Goal: Task Accomplishment & Management: Complete application form

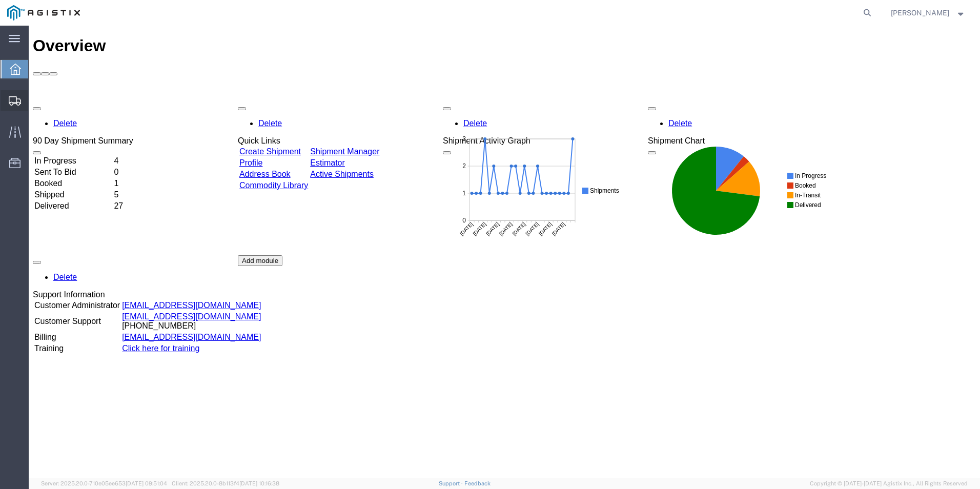
click at [0, 0] on span "Create Shipment" at bounding box center [0, 0] width 0 height 0
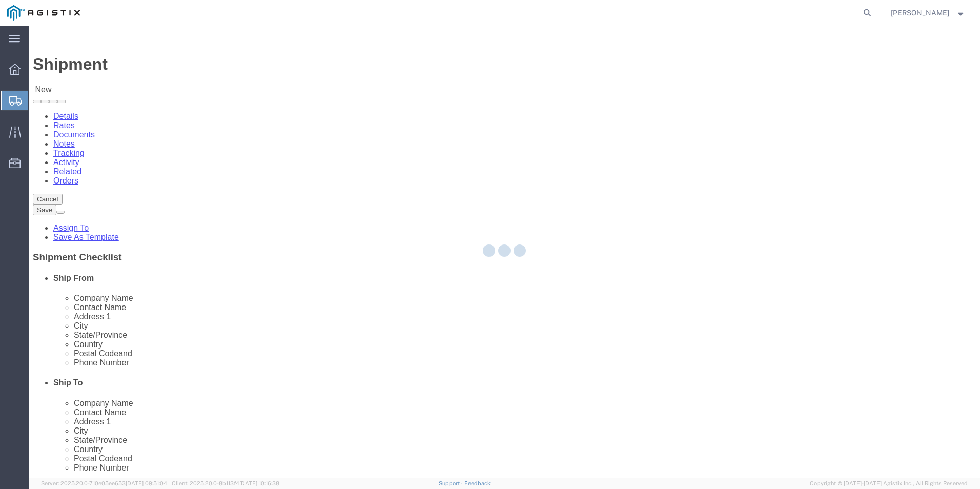
select select
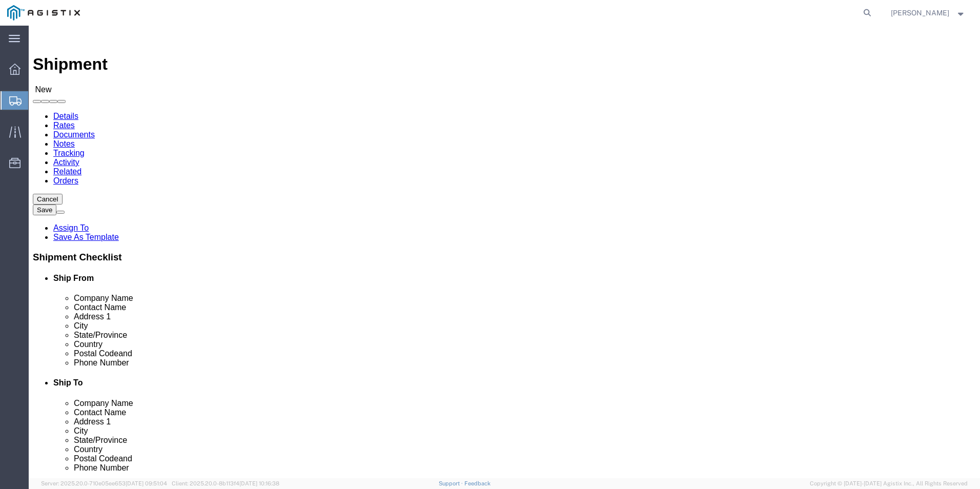
click select "Select Kerotest Manufacturing Corp PG&E"
select select "9596"
click select "Select Kerotest Manufacturing Corp PG&E"
select select
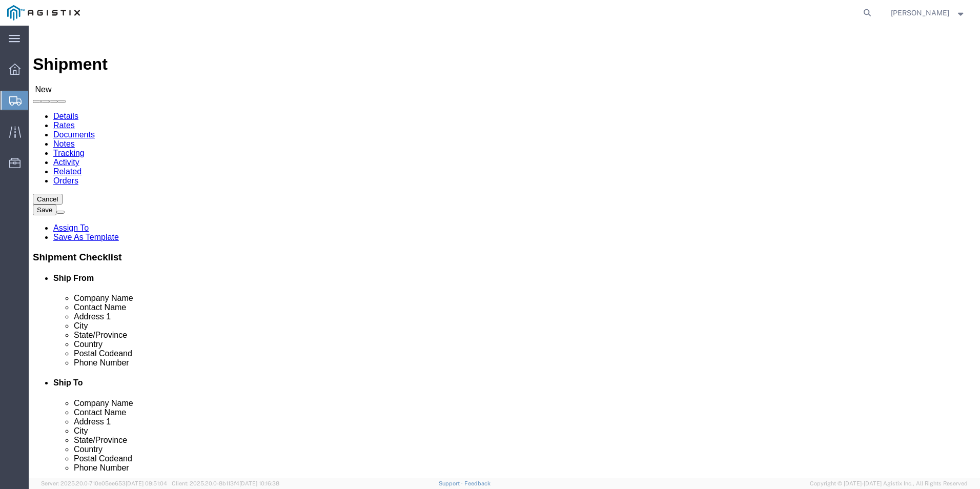
click select "Select All Others [GEOGRAPHIC_DATA] [GEOGRAPHIC_DATA] [GEOGRAPHIC_DATA] [GEOGRA…"
select select "19740"
click select "Select All Others [GEOGRAPHIC_DATA] [GEOGRAPHIC_DATA] [GEOGRAPHIC_DATA] [GEOGRA…"
click input "text"
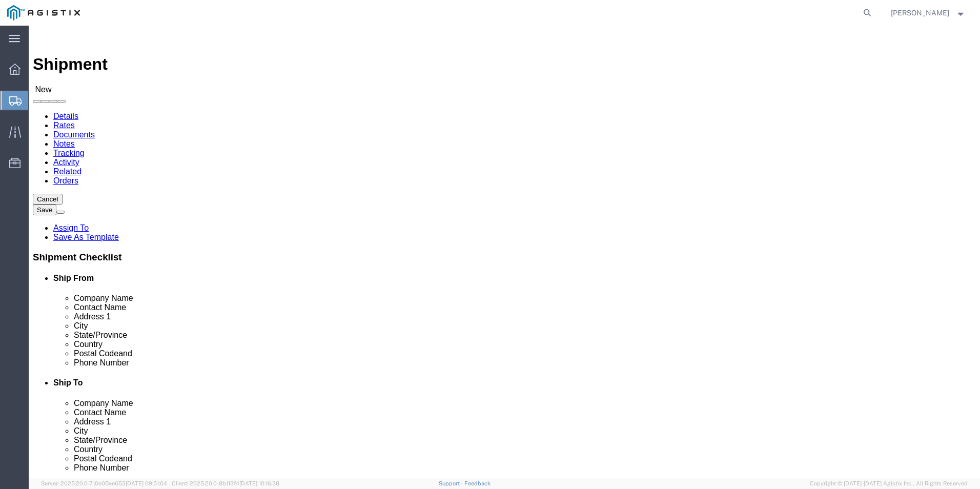
select select "MYPROFILE"
select select "LA"
click input "text"
type input "P"
click p "- PACIFIC GAS & ELECTRIC - ([PERSON_NAME]) [STREET_ADDRESS]"
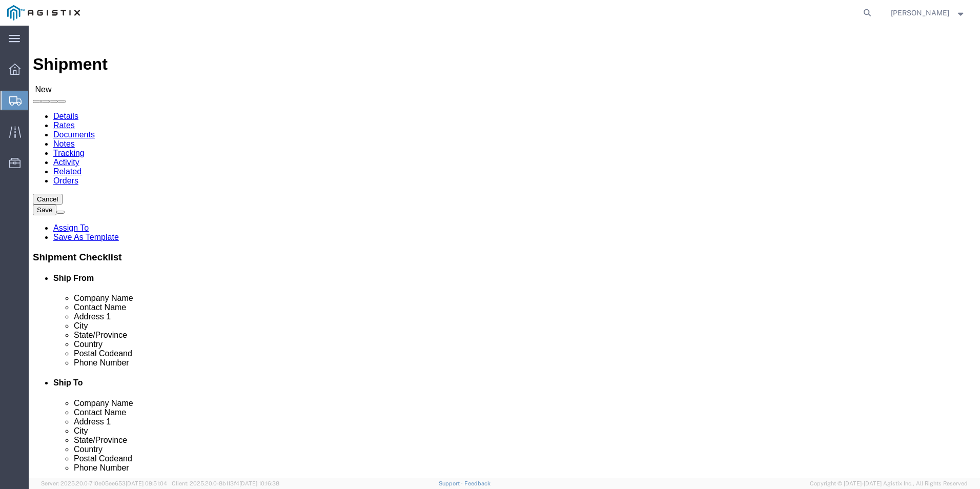
select select "CA"
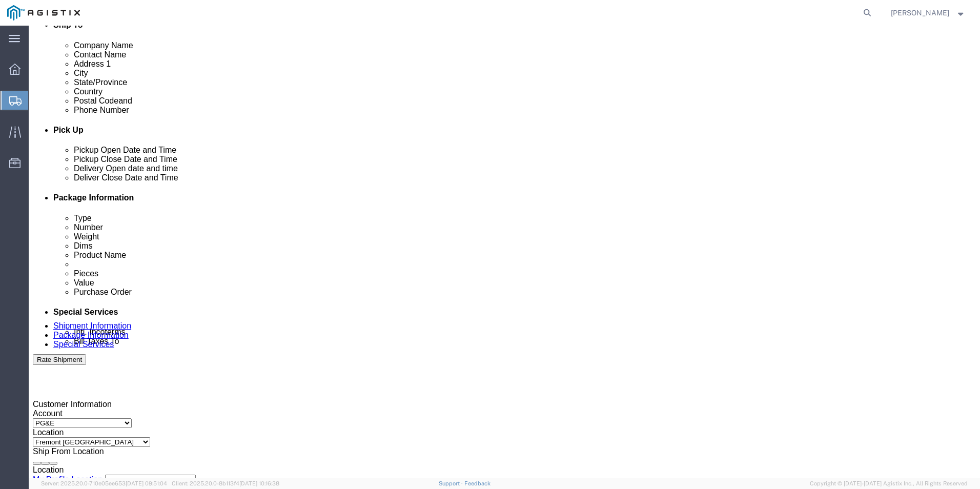
scroll to position [359, 0]
type input "PACIFIC GAS & ELECTRIC"
click div "[DATE] 11:00 AM"
click input "11:00 AM"
type input "8:00 AM"
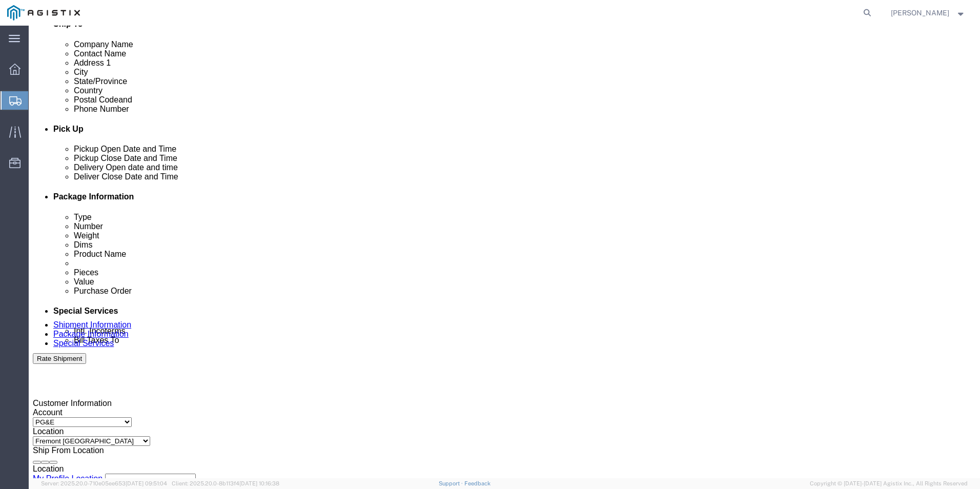
click button "Apply"
click div "[DATE] 12:00 PM"
type input "4:00 PM"
click button "Apply"
click div
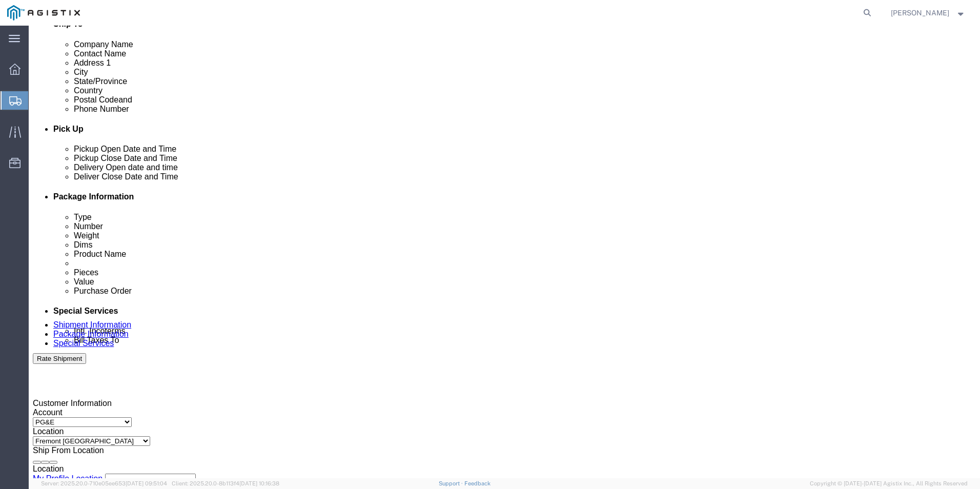
click input "5:00 PM"
type input "8:00 AM"
click button "Apply"
click div
type input "4:00 PM"
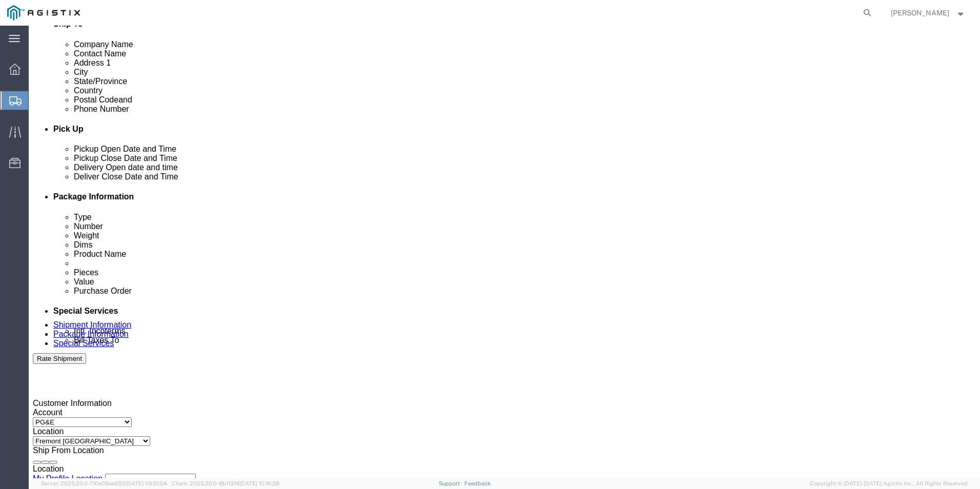
click button "Apply"
click input "text"
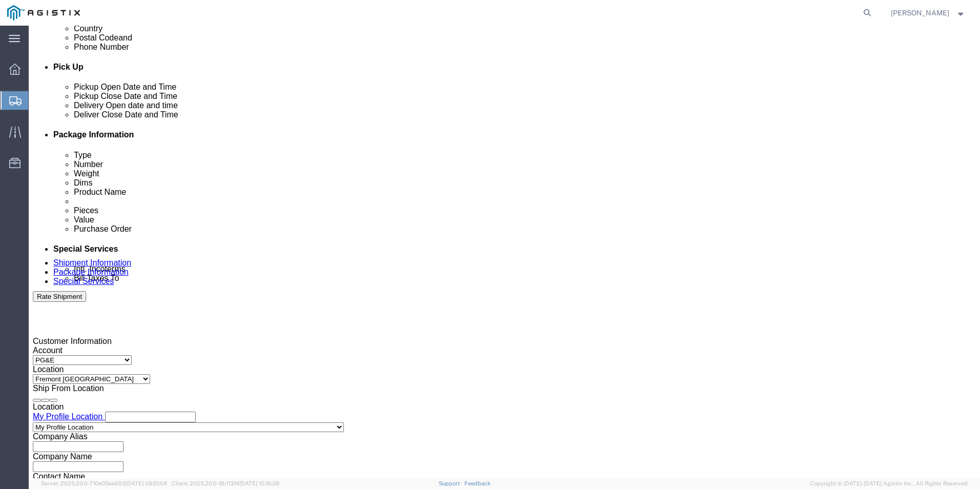
scroll to position [511, 0]
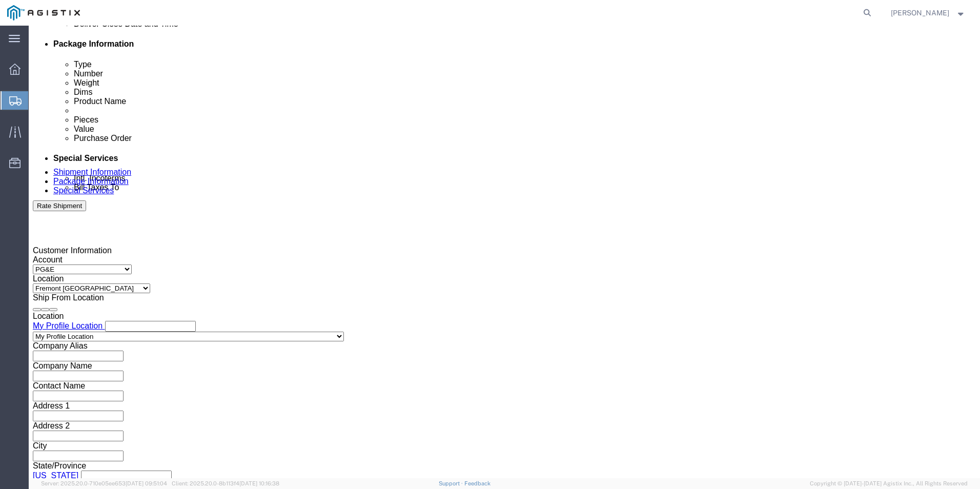
type input "3501423582"
click select "Select Air Less than Truckload Multi-Leg Ocean Freight Rail Small Parcel Truckl…"
select select "LTL"
click select "Select Air Less than Truckload Multi-Leg Ocean Freight Rail Small Parcel Truckl…"
click button "Continue"
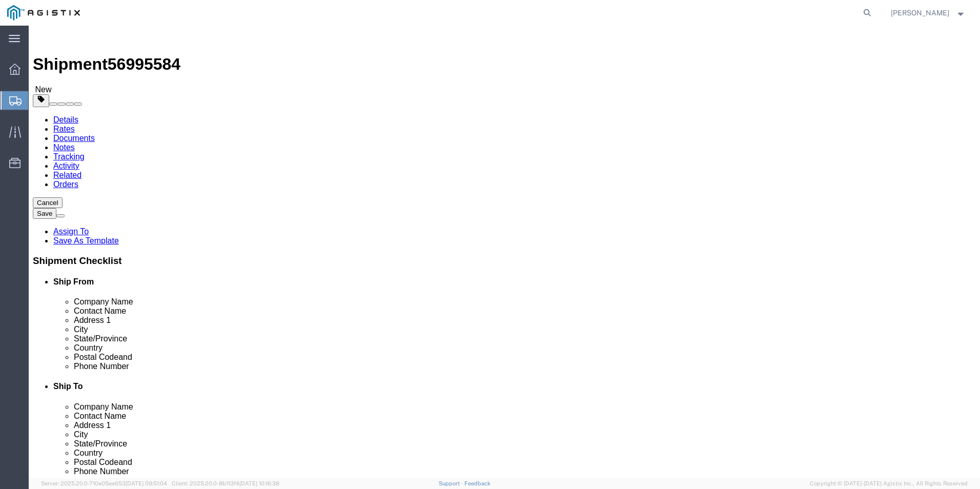
click select "Select Bulk Bundle(s) Cardboard Box(es) Carton(s) Crate(s) Drum(s) (Fiberboard)…"
select select "PSNS"
click select "Select Bulk Bundle(s) Cardboard Box(es) Carton(s) Crate(s) Drum(s) (Fiberboard)…"
click input "text"
type input "48"
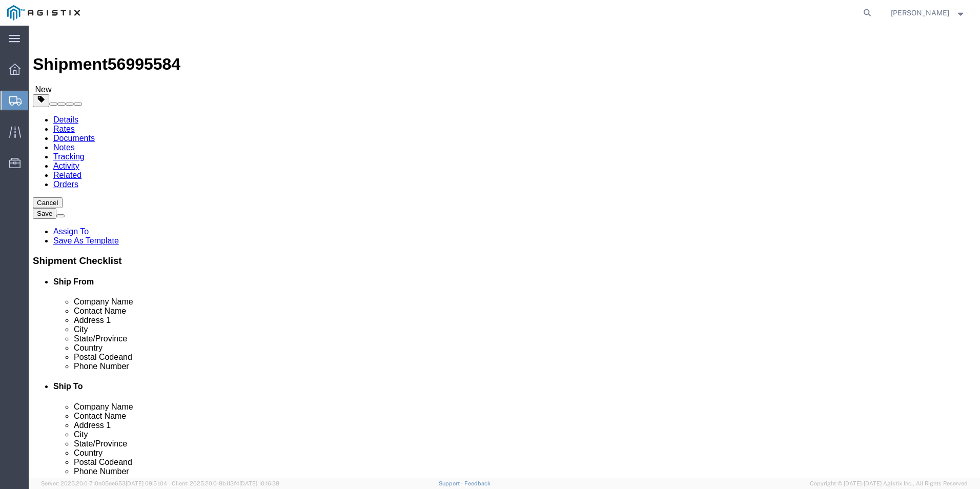
type input "32"
type input "26"
type input "217"
click button "Continue"
click link "Package Information"
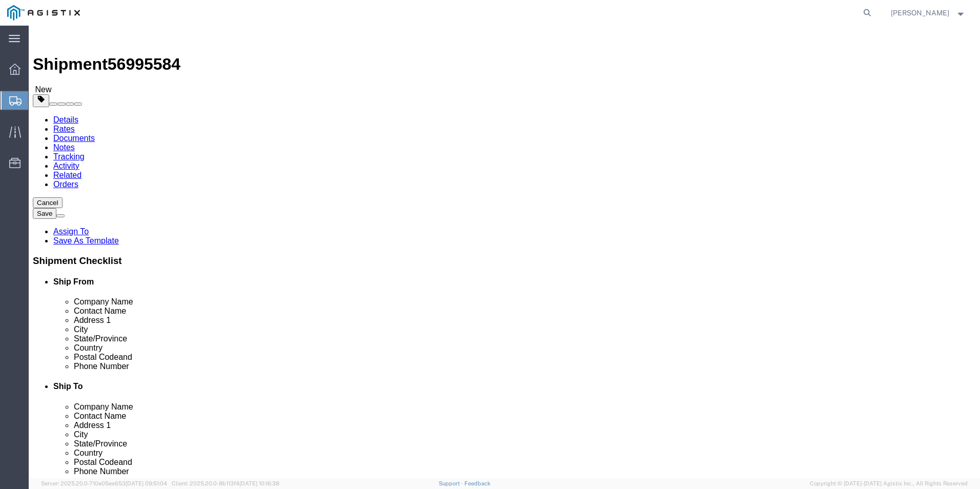
click link "Add Content"
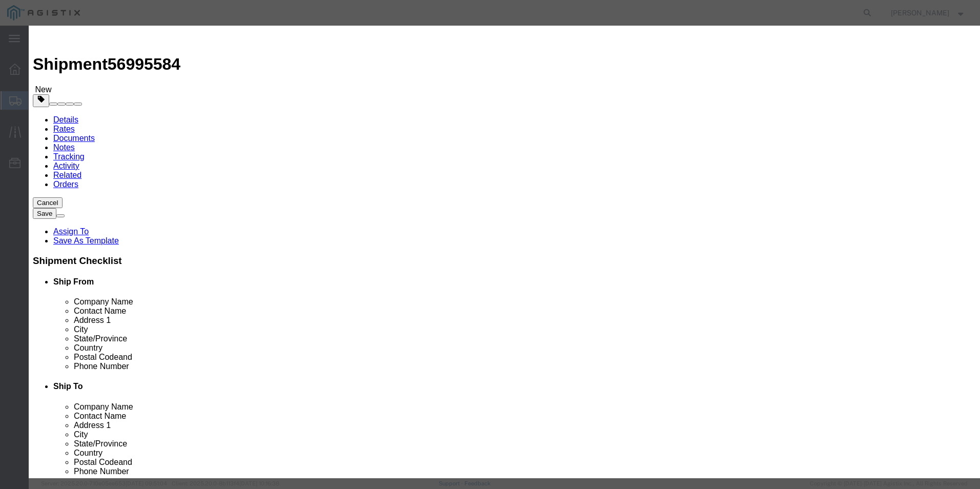
click input "text"
type input "PLASTIC COUPLINGS (3176-20)"
drag, startPoint x: 310, startPoint y: 100, endPoint x: 327, endPoint y: 98, distance: 16.5
click input "0"
type input "20"
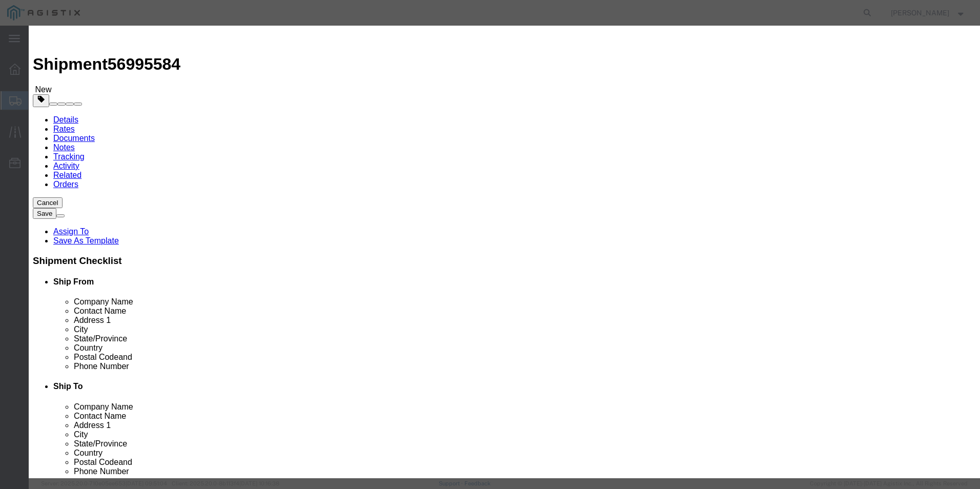
type input "2900.00"
select select "USD"
click select "Select 50 55 60 65 70 85 92.5 100 125 175 250 300 400"
select select "125"
click select "Select 50 55 60 65 70 85 92.5 100 125 175 250 300 400"
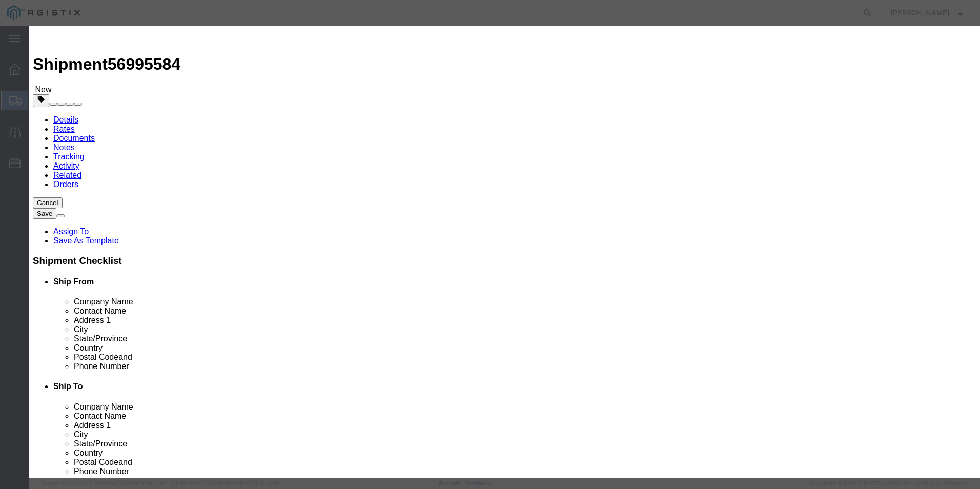
click button "Save & Close"
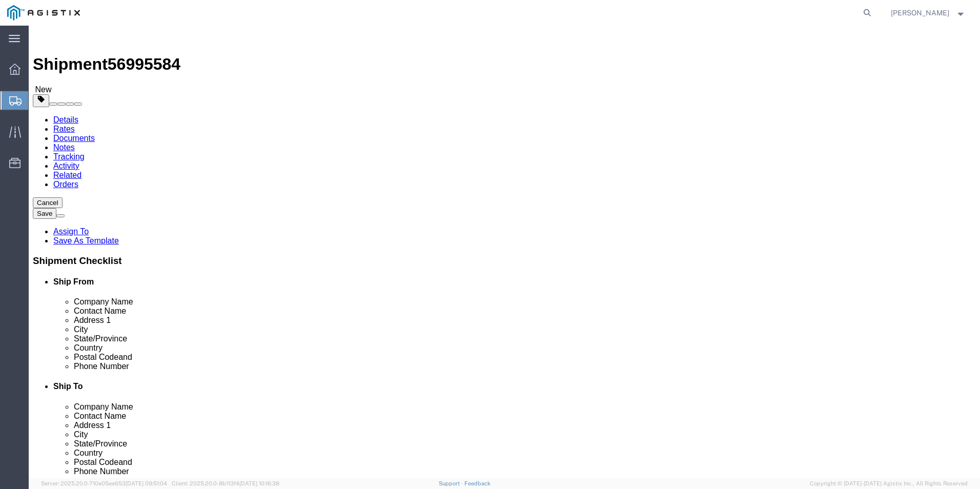
click button "Rate Shipment"
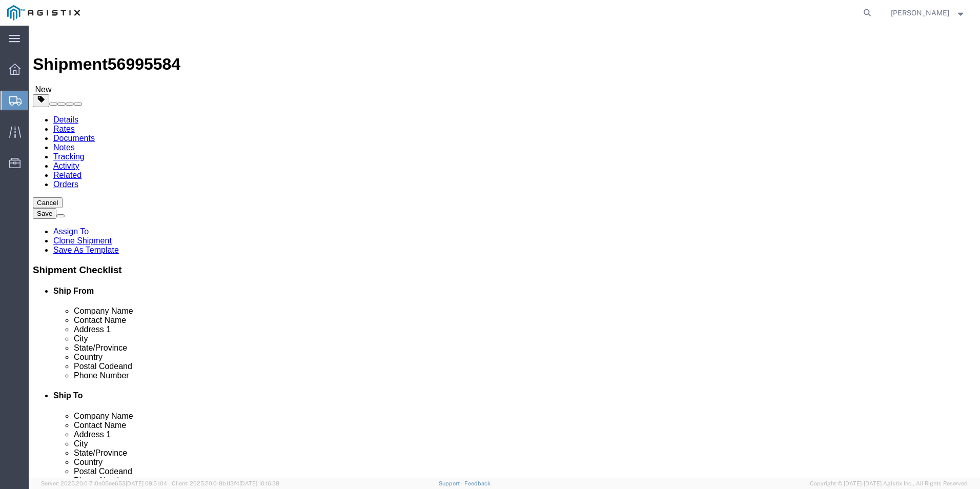
drag, startPoint x: 42, startPoint y: 35, endPoint x: 35, endPoint y: 43, distance: 9.8
click at [42, 35] on img at bounding box center [39, 36] width 12 height 12
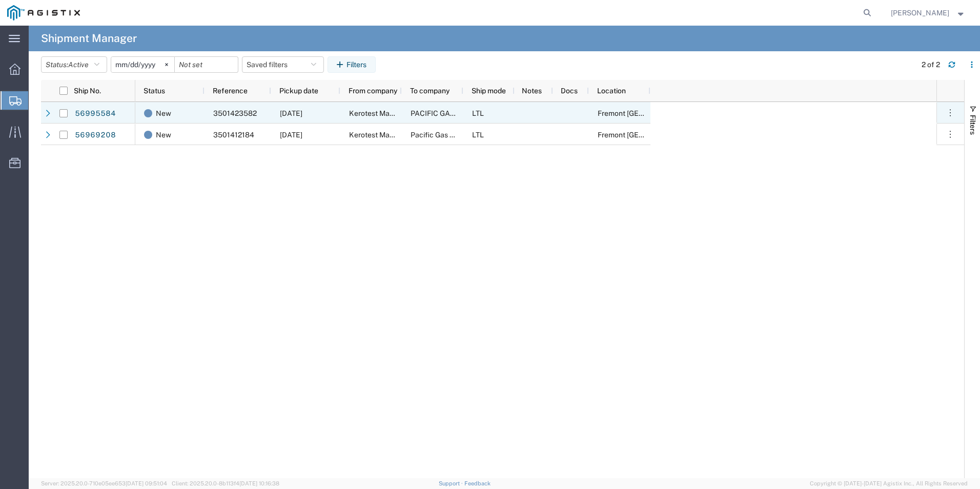
click at [241, 112] on span "3501423582" at bounding box center [235, 113] width 44 height 8
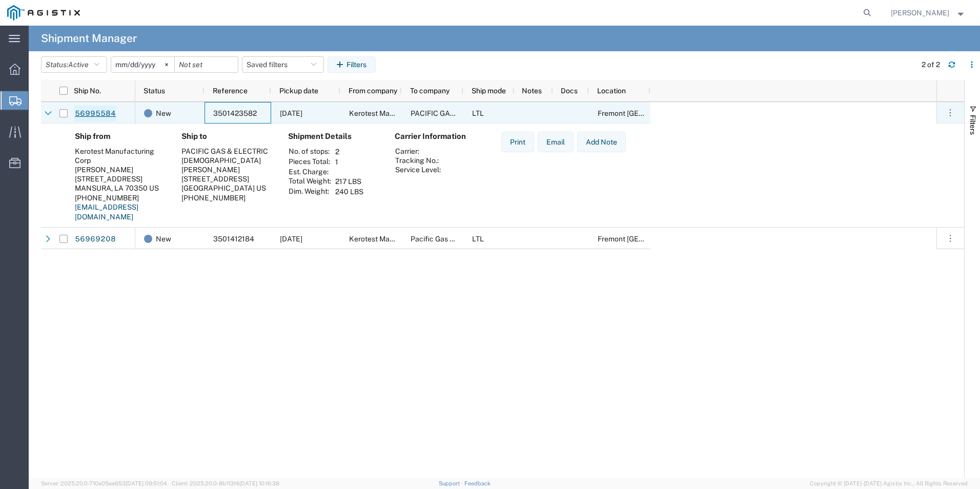
click at [93, 112] on link "56995584" at bounding box center [95, 114] width 42 height 16
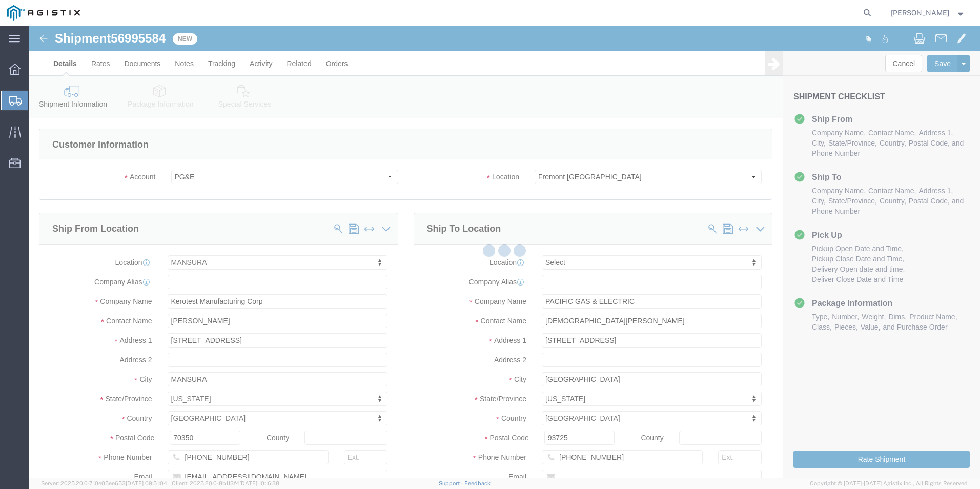
select select "51371"
select select
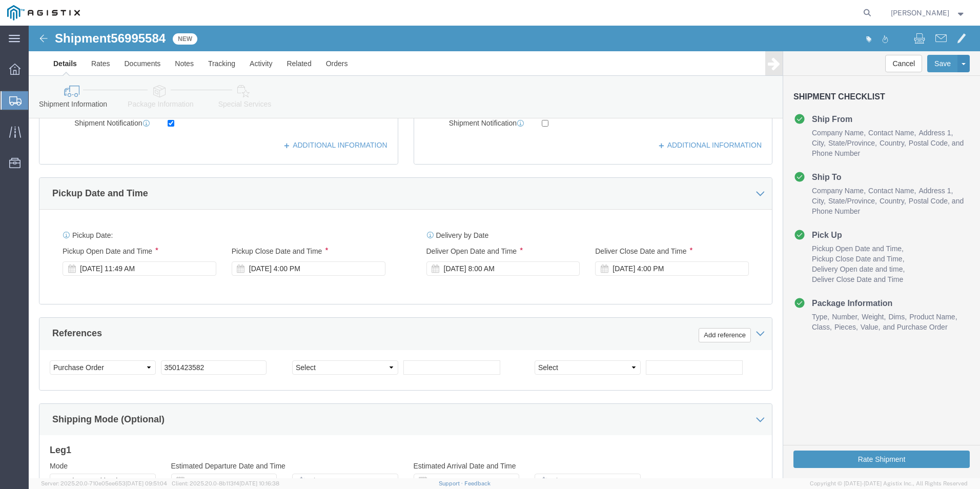
scroll to position [461, 0]
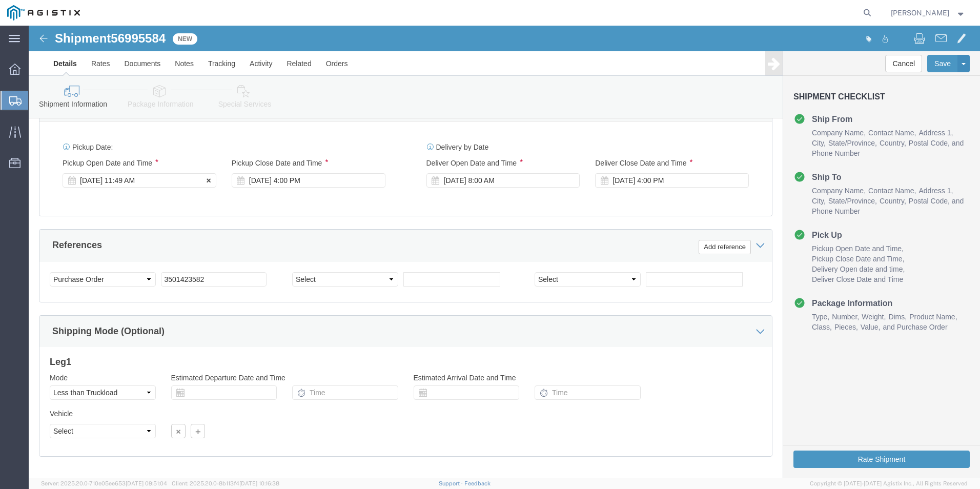
click div "[DATE] 11:49 AM"
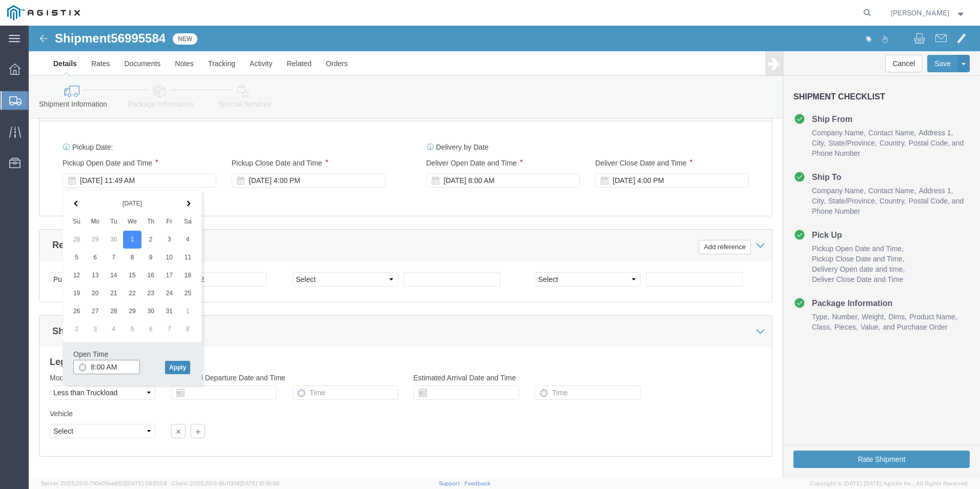
type input "8:00 AM"
click button "Apply"
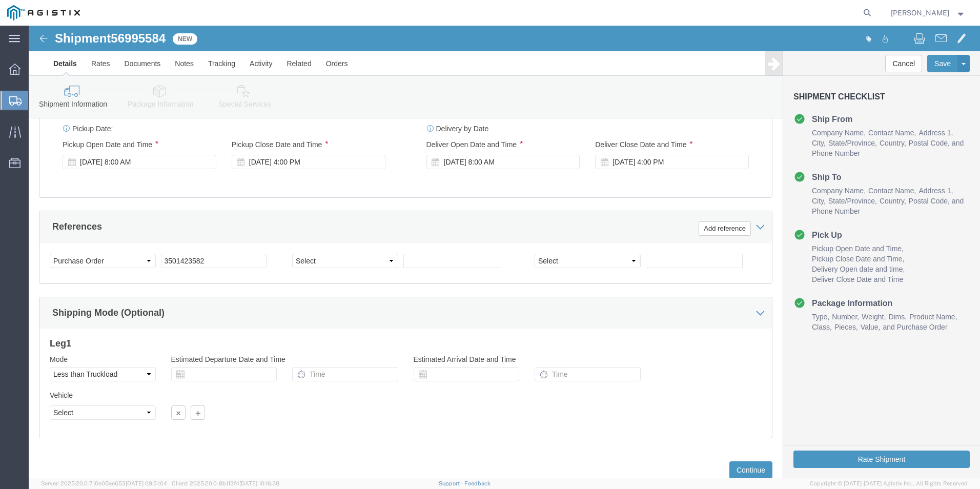
scroll to position [511, 0]
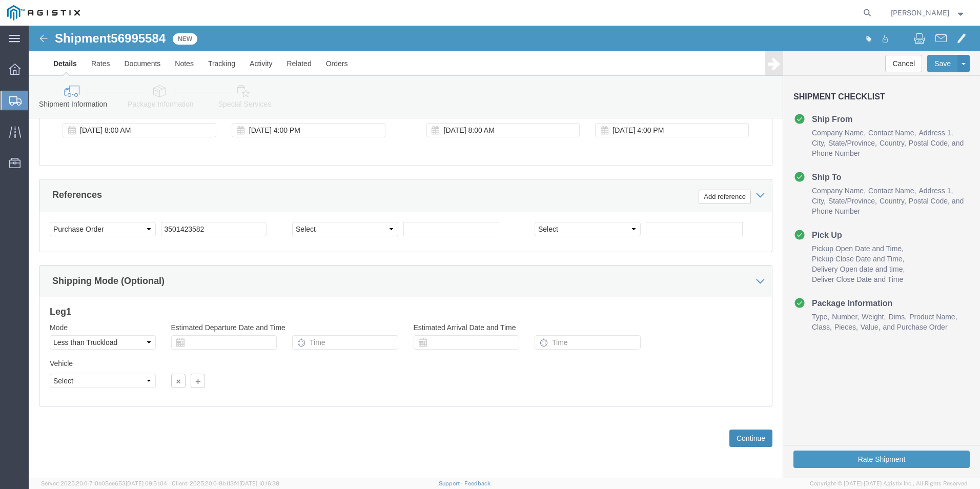
click button "Continue"
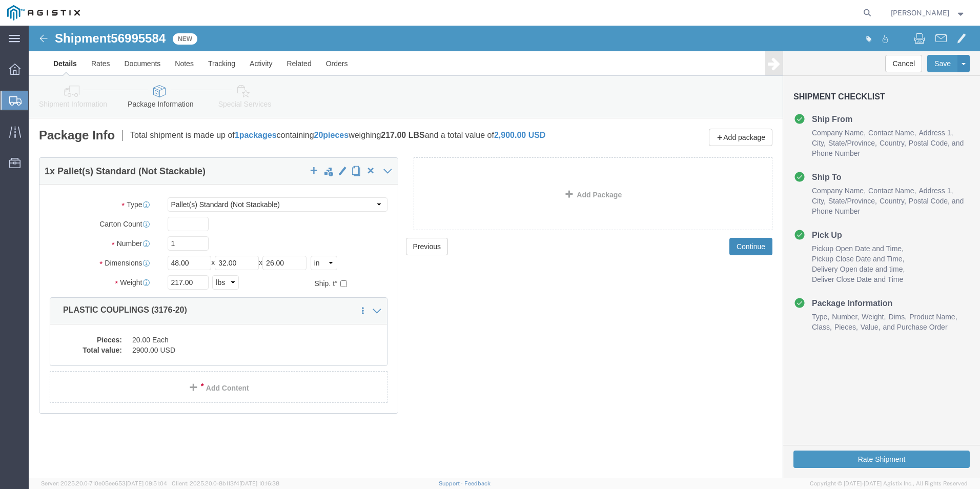
click button "Continue"
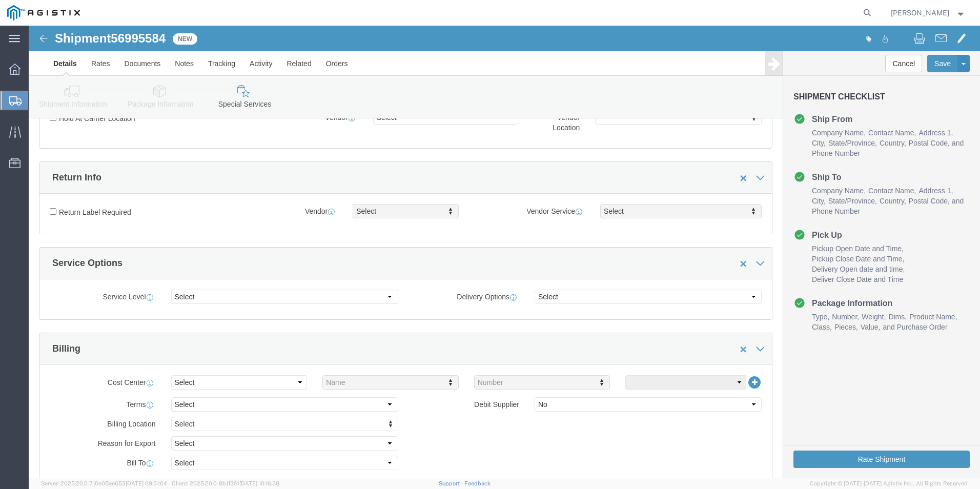
scroll to position [102, 0]
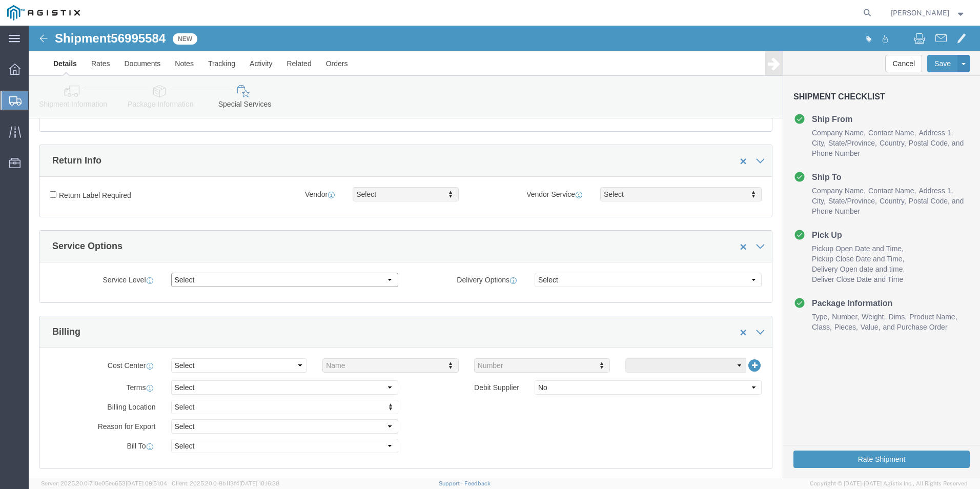
click select "Select 1 Day 2 Day 3-5 Day Economy 5+ Day"
select select "3-5 Day Economy"
click select "Select 1 Day 2 Day 3-5 Day Economy 5+ Day"
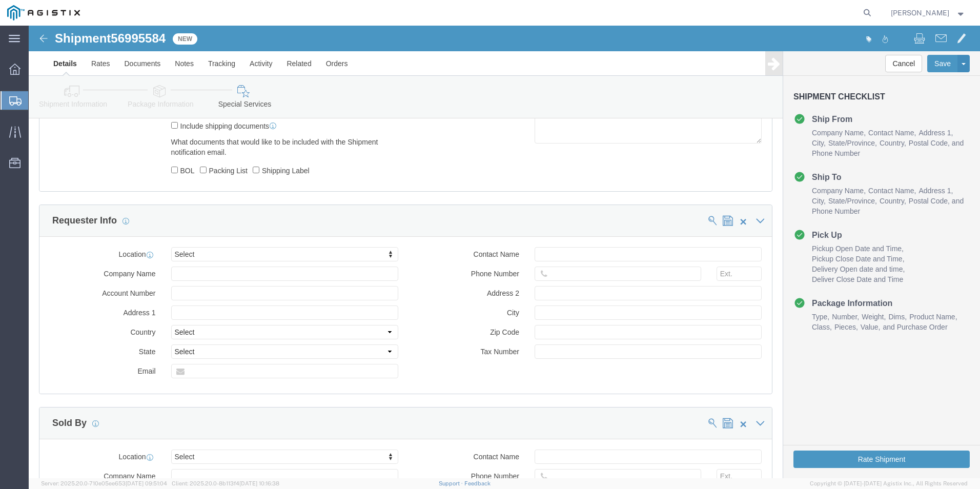
scroll to position [564, 0]
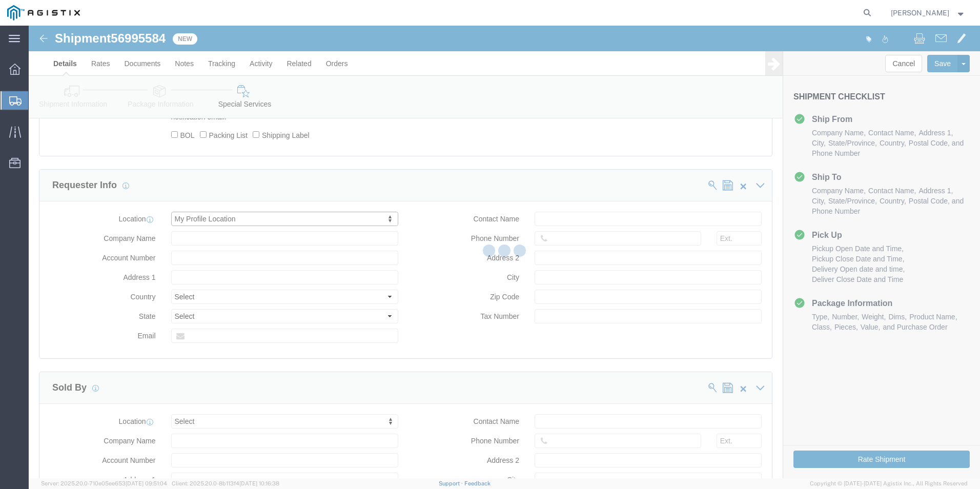
select select "LA"
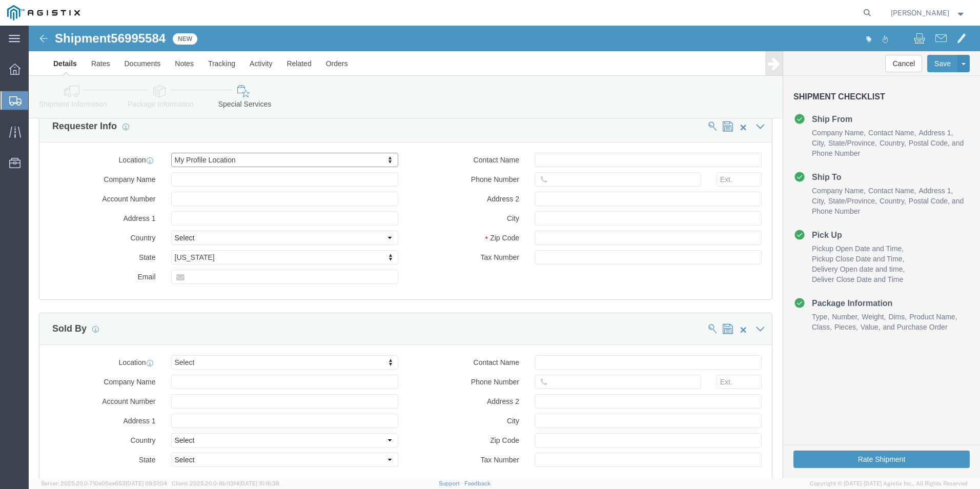
scroll to position [717, 0]
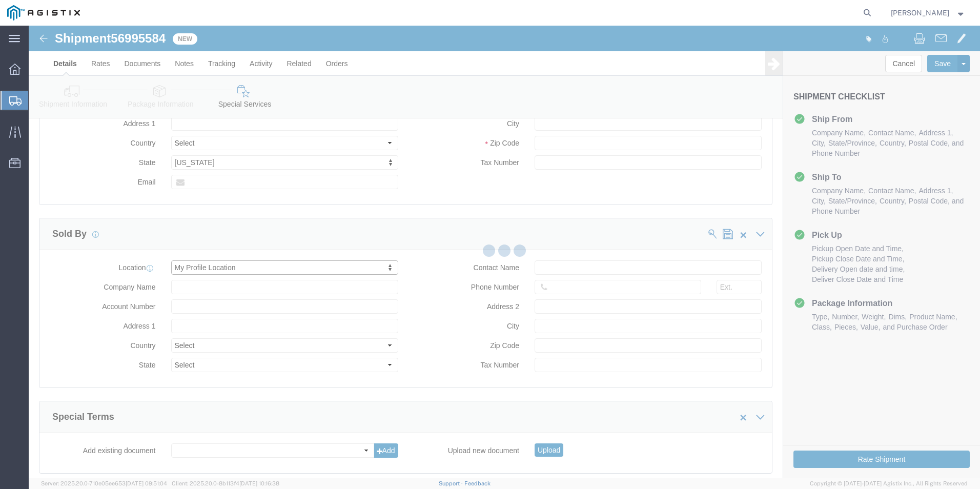
select select "LA"
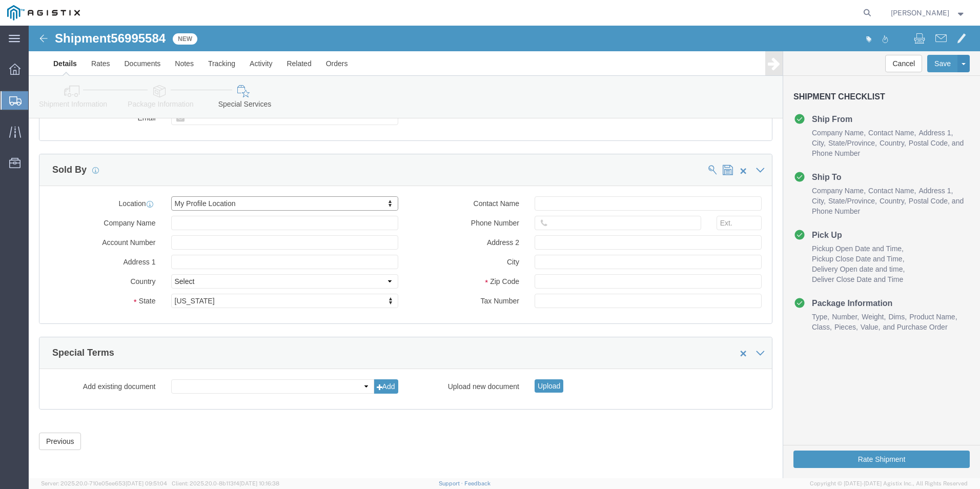
scroll to position [784, 0]
click button "Rate Shipment"
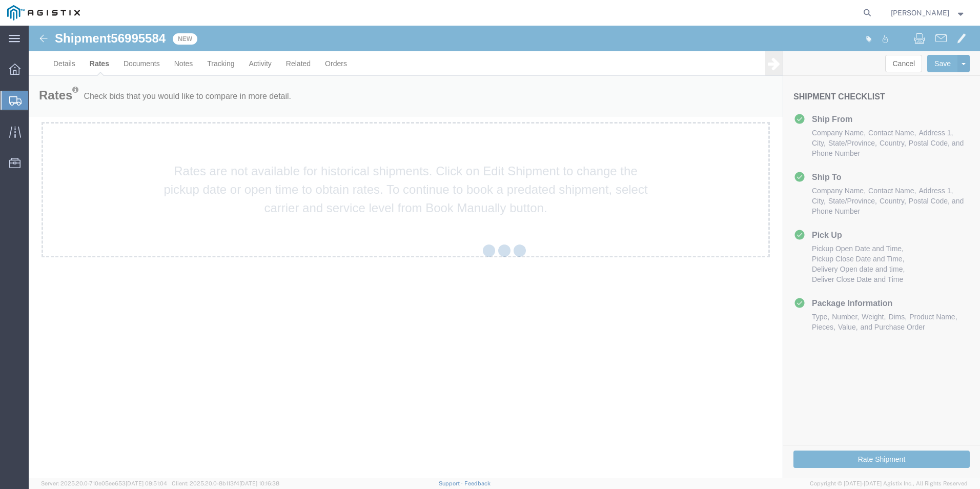
scroll to position [0, 0]
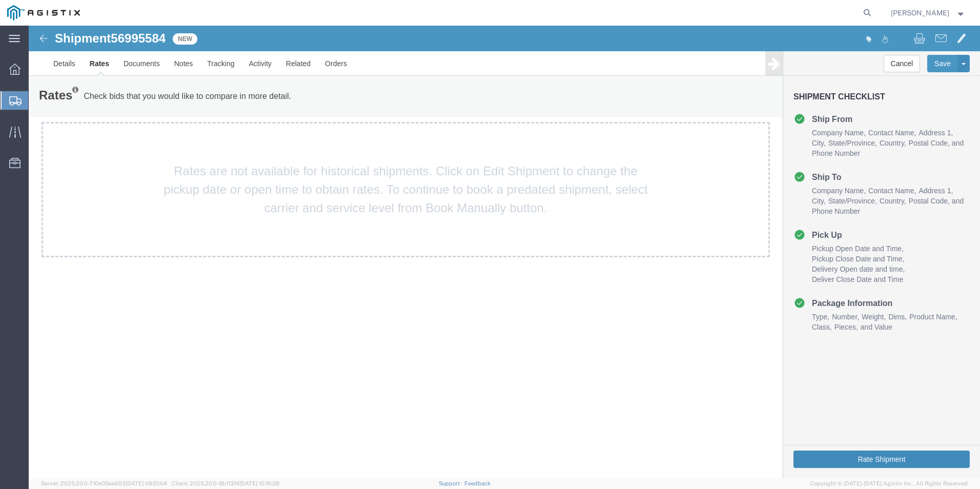
click at [918, 458] on button "Rate Shipment" at bounding box center [881, 458] width 176 height 17
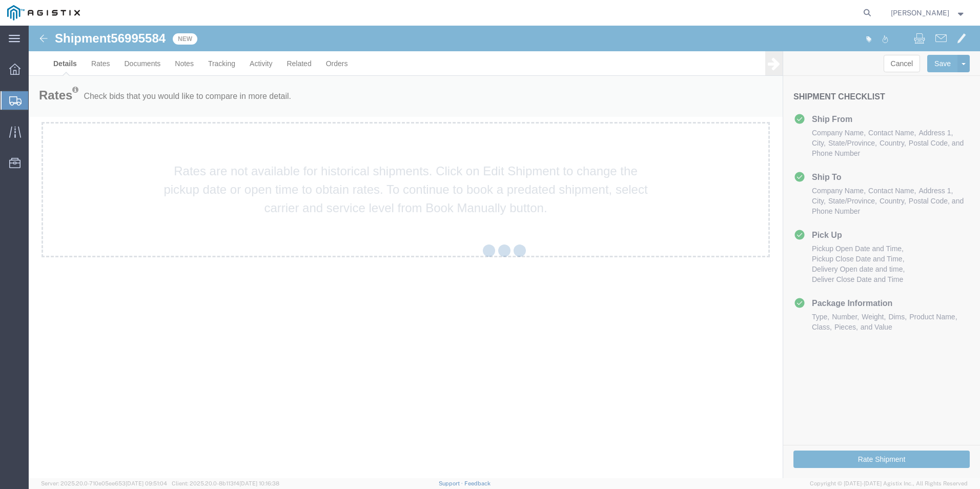
select select "51371"
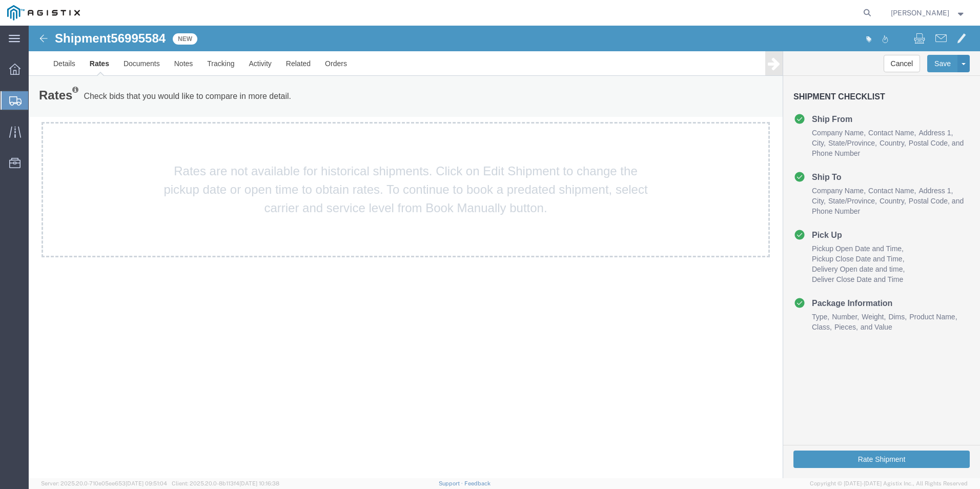
click at [44, 38] on img at bounding box center [43, 38] width 12 height 12
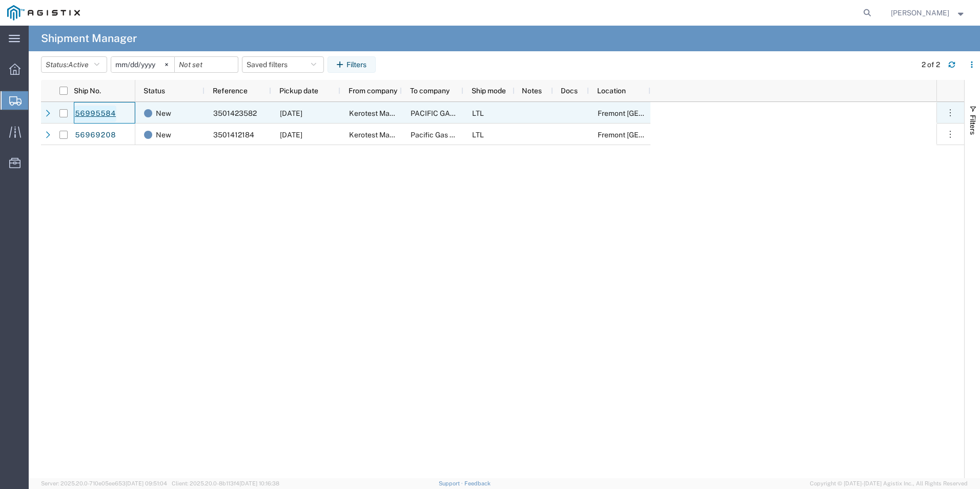
click at [93, 112] on link "56995584" at bounding box center [95, 114] width 42 height 16
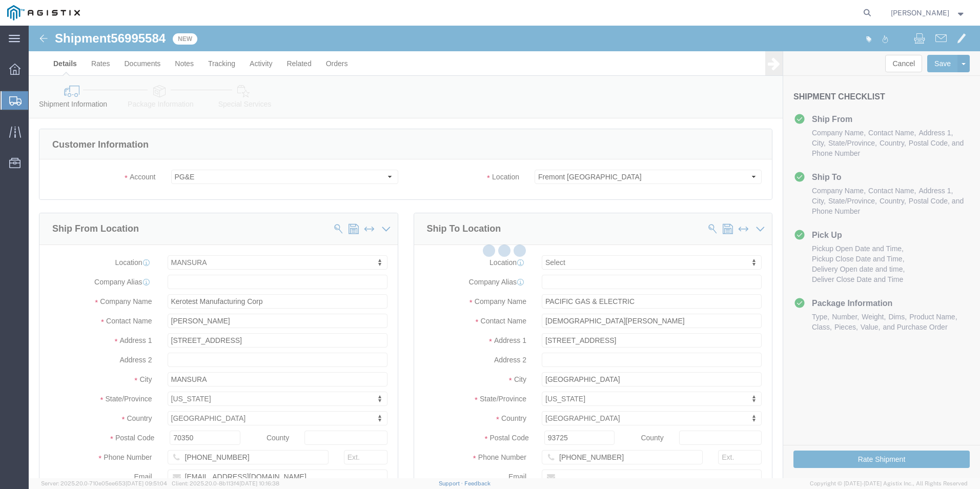
select select "51371"
select select
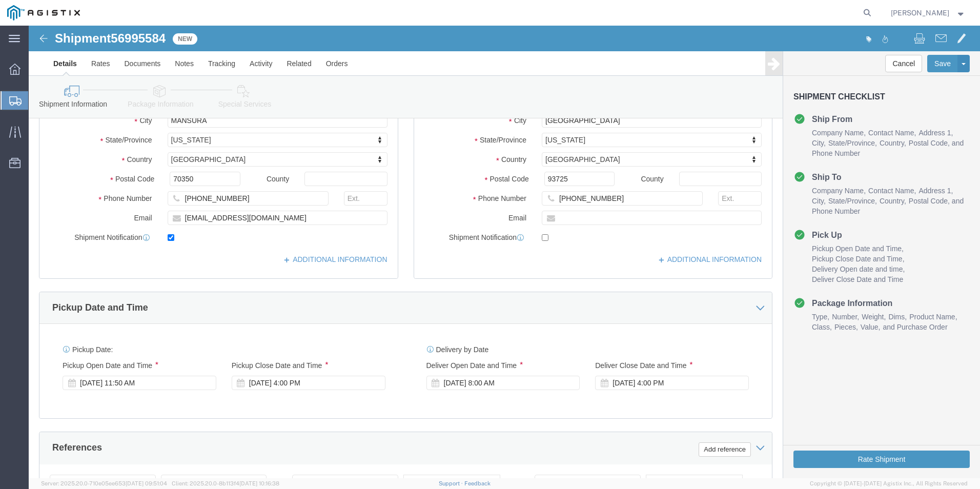
scroll to position [307, 0]
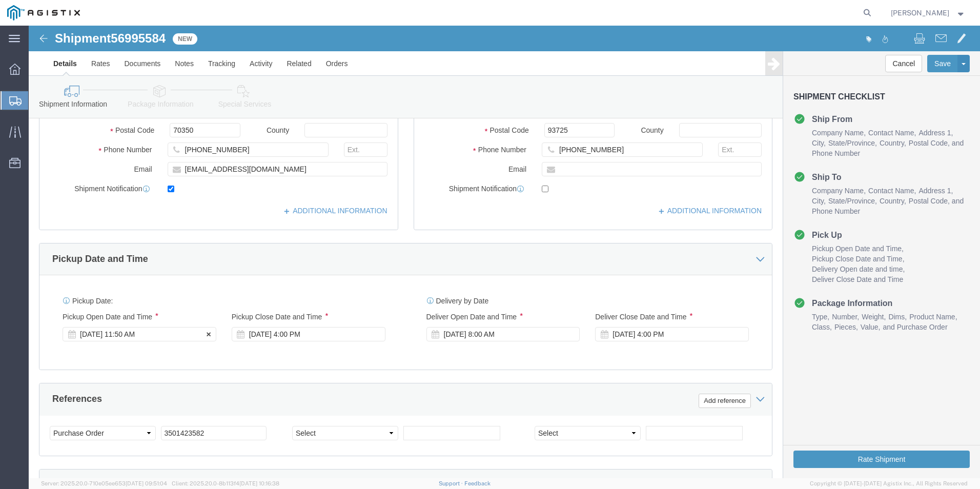
click div "[DATE] 11:50 AM"
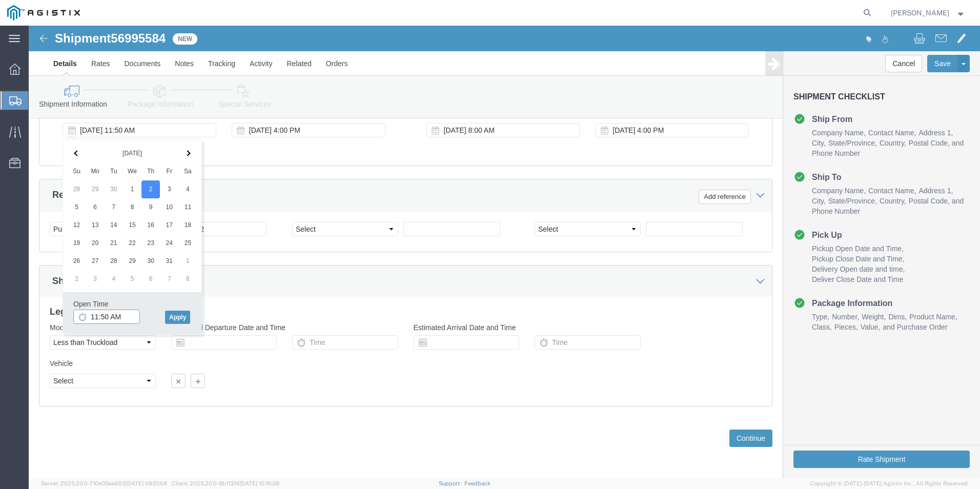
click input "11:50 AM"
click input "08:50 AM"
type input "8:00 AM"
click button "Apply"
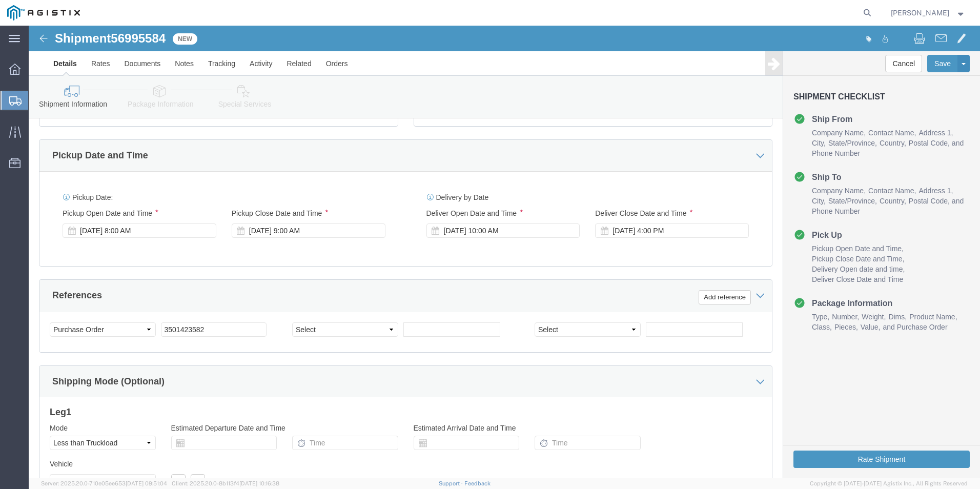
scroll to position [409, 0]
click div "[DATE] 9:00 AM"
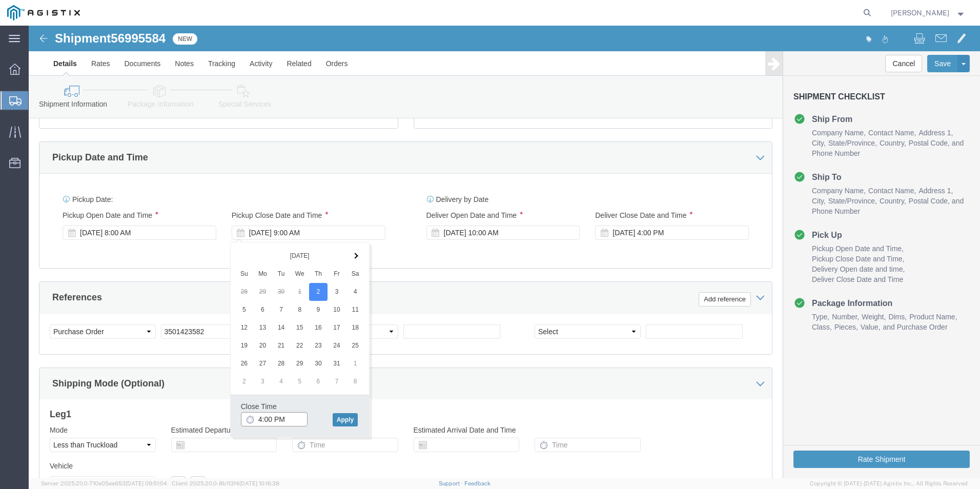
type input "4:00 PM"
click button "Apply"
click div "[DATE] 5:00 PM"
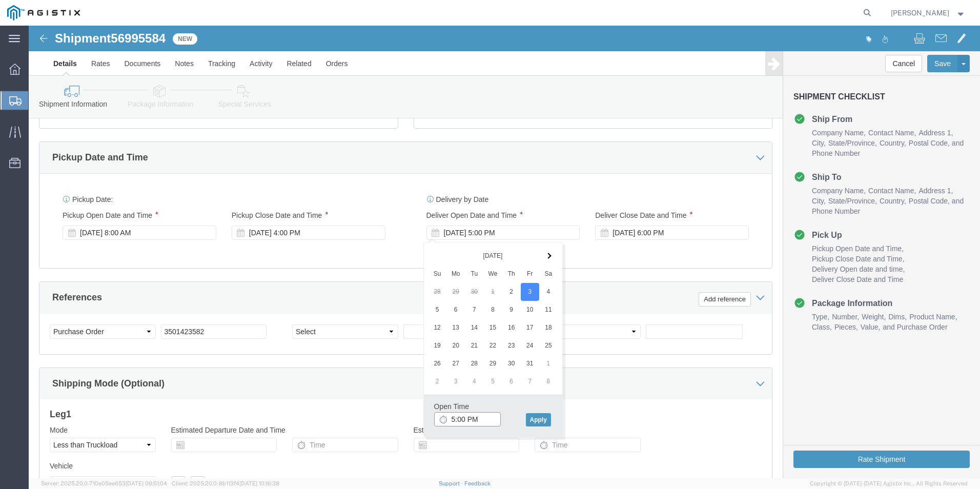
click input "5:00 PM"
type input "8:00 AM"
click button "Apply"
click div "[DATE] 9:00 AM"
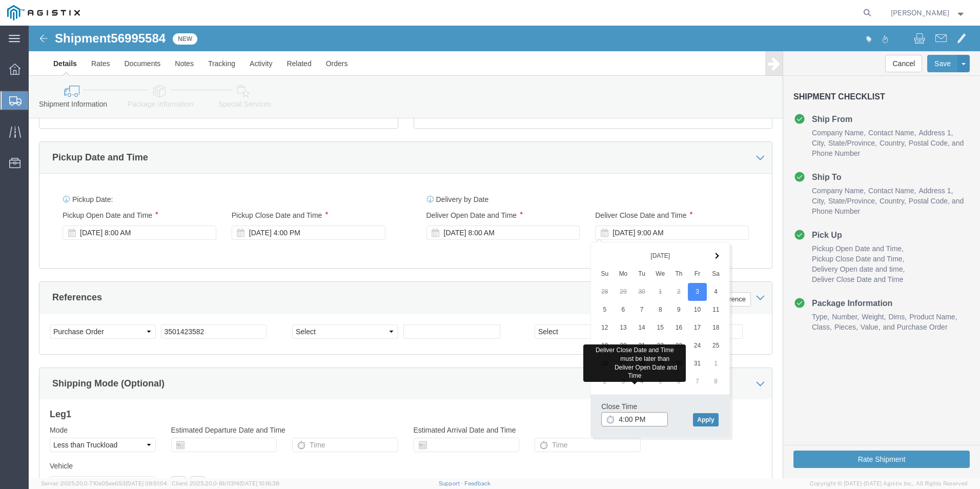
type input "4:00 PM"
drag, startPoint x: 676, startPoint y: 395, endPoint x: 529, endPoint y: 359, distance: 151.4
click button "Apply"
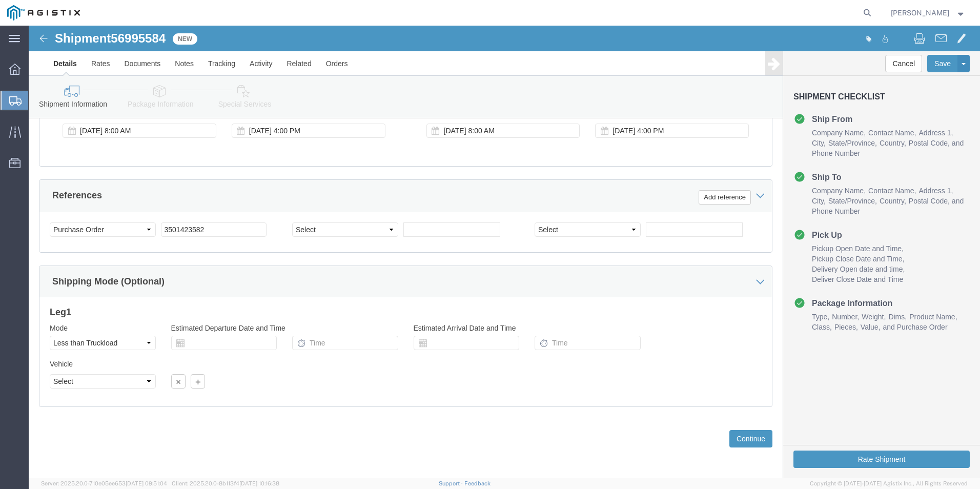
scroll to position [511, 0]
click button "Continue"
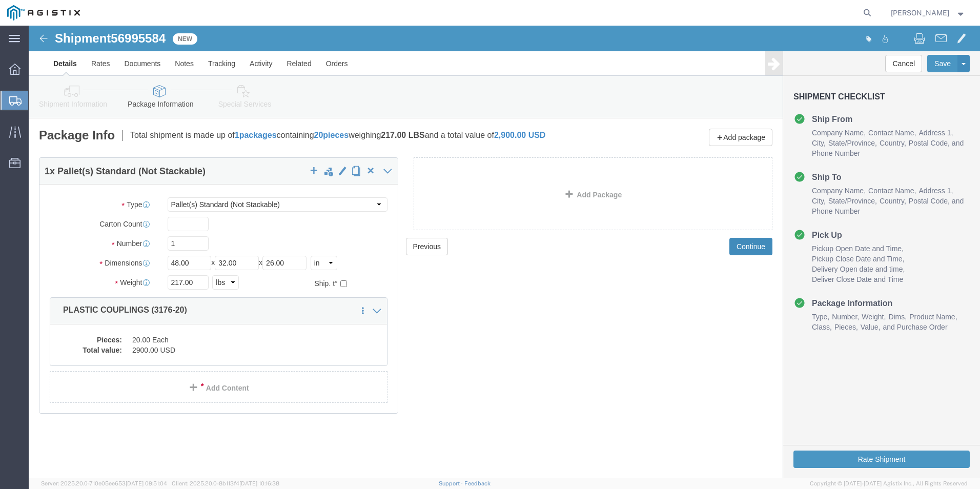
click button "Continue"
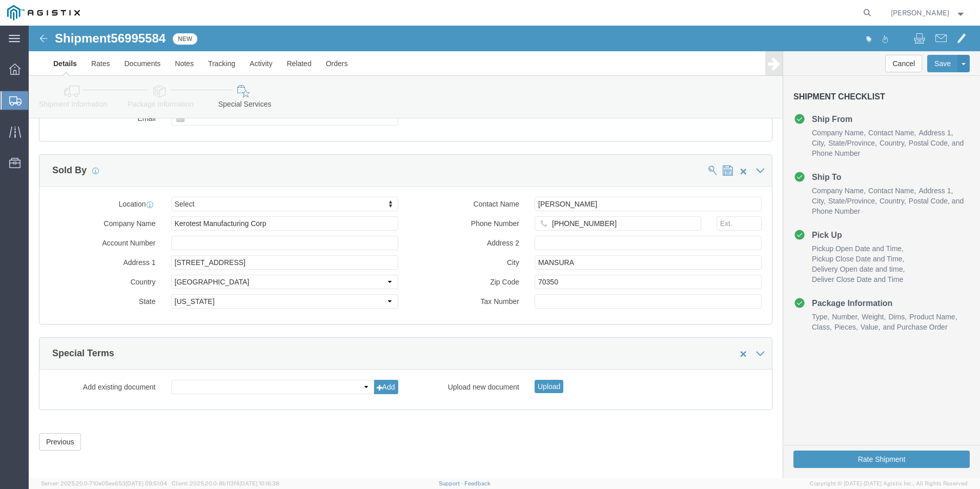
scroll to position [784, 0]
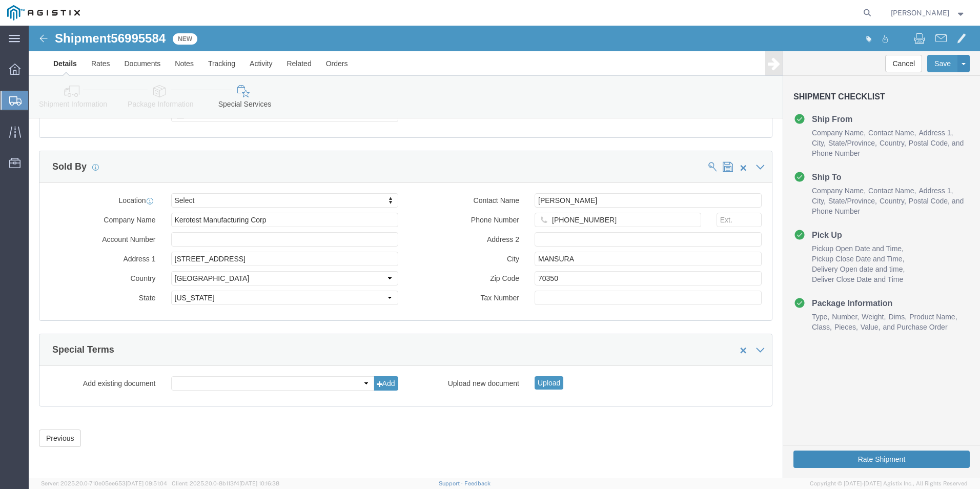
click button "Rate Shipment"
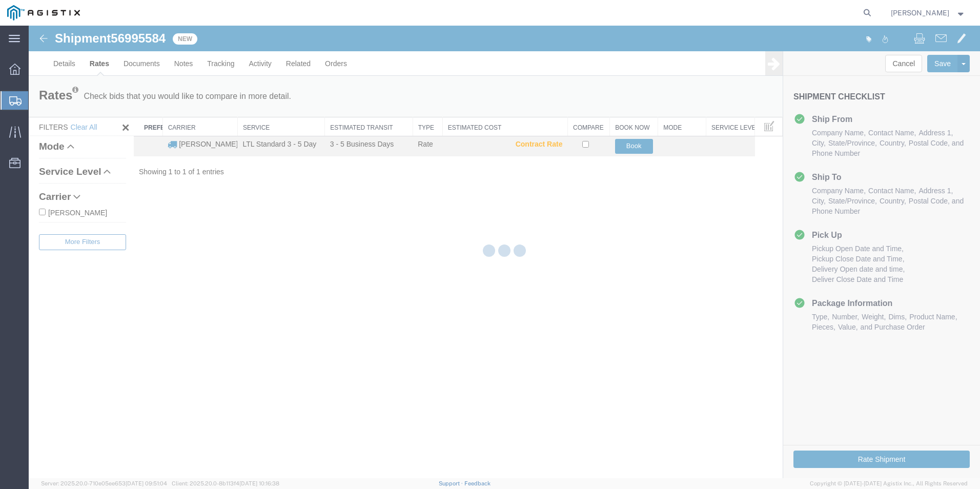
scroll to position [0, 0]
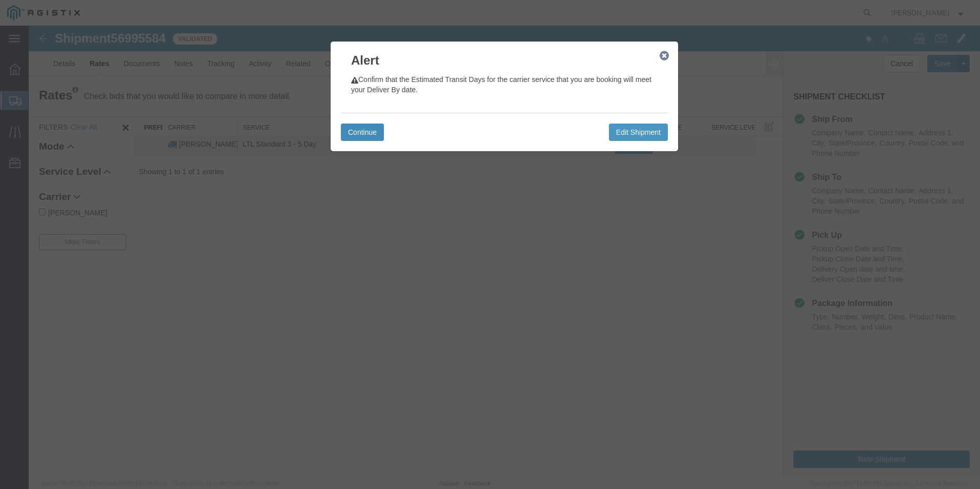
click at [352, 128] on button "Continue" at bounding box center [362, 131] width 43 height 17
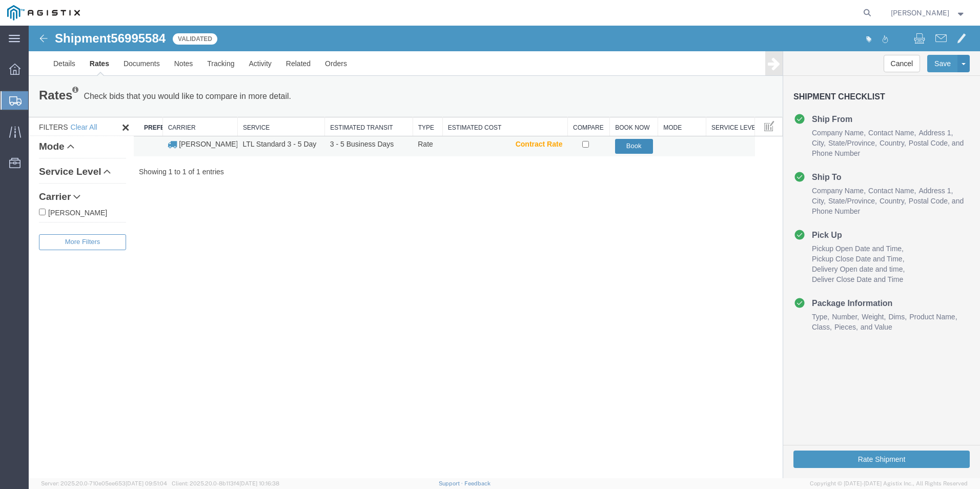
click at [636, 141] on button "Book" at bounding box center [634, 146] width 38 height 15
